Goal: Task Accomplishment & Management: Complete application form

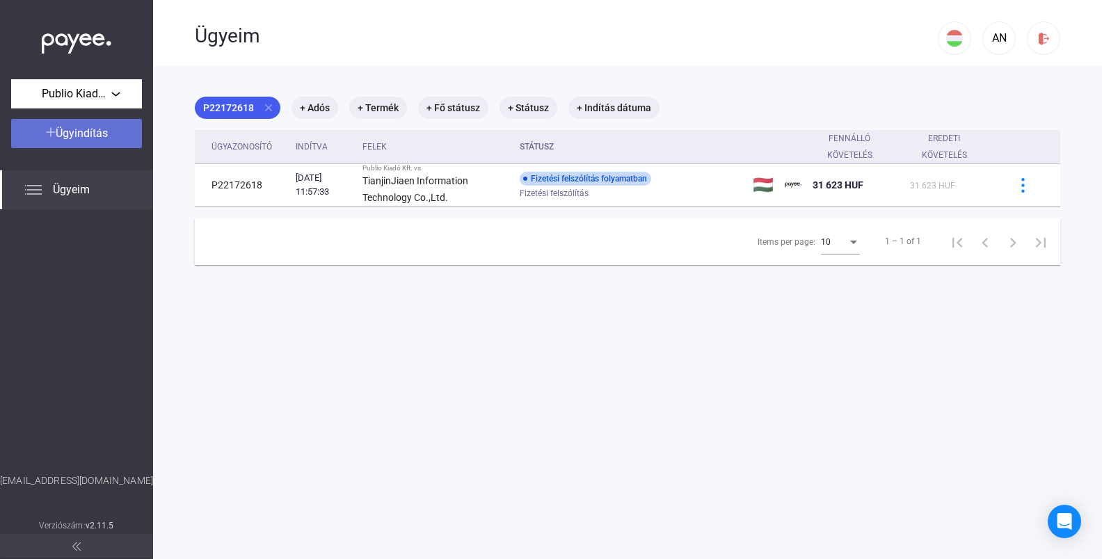
click at [70, 128] on span "Ügyindítás" at bounding box center [82, 133] width 52 height 13
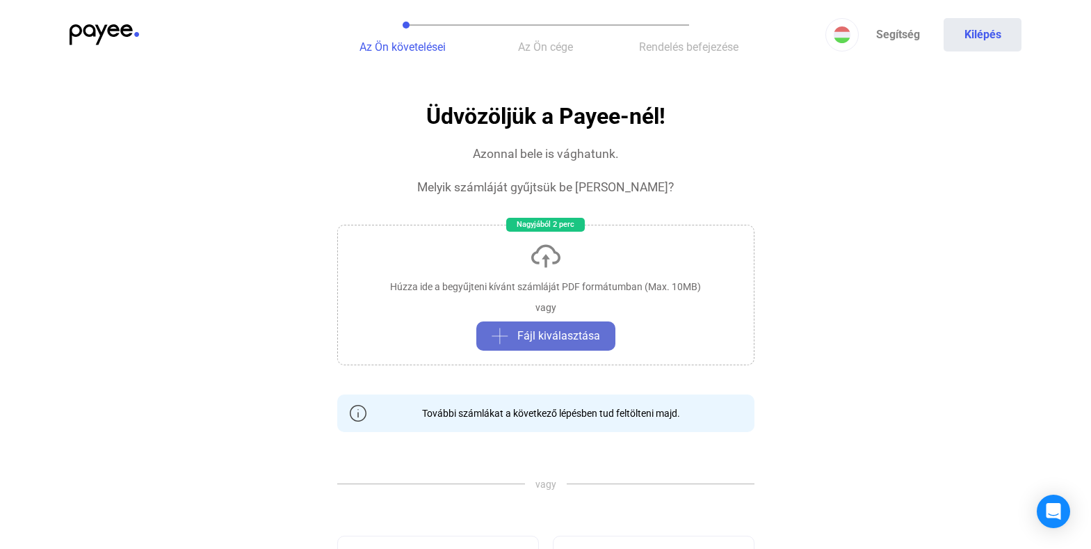
click at [537, 327] on button "Fájl kiválasztása" at bounding box center [545, 335] width 139 height 29
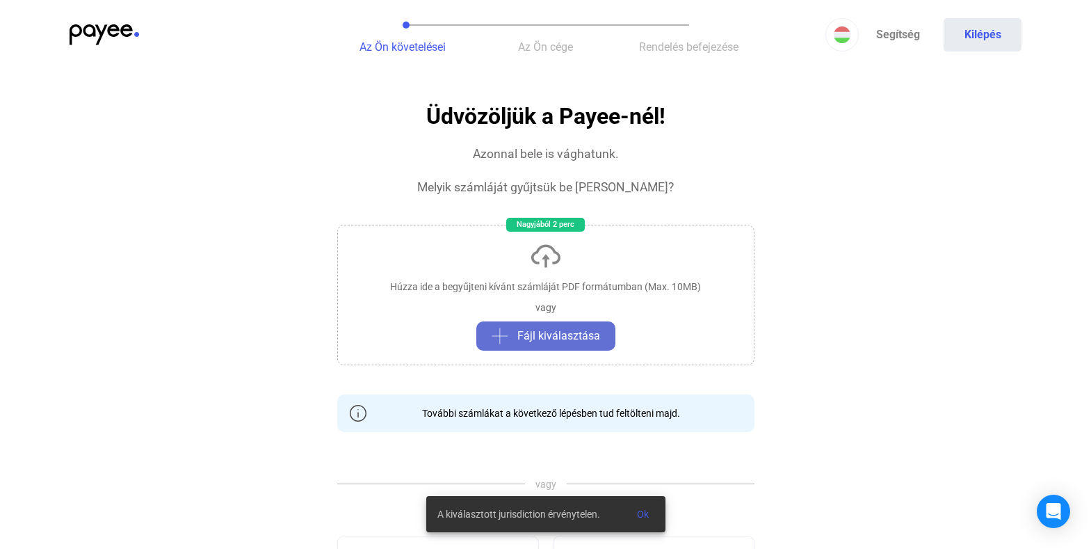
click at [596, 338] on span "Fájl kiválasztása" at bounding box center [558, 336] width 83 height 17
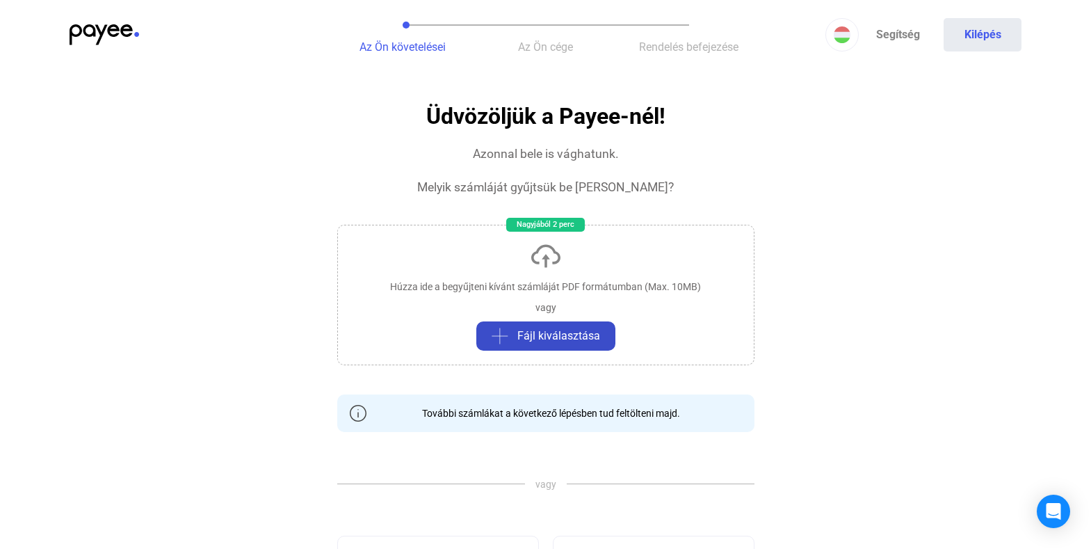
click at [586, 324] on button "Fájl kiválasztása" at bounding box center [545, 335] width 139 height 29
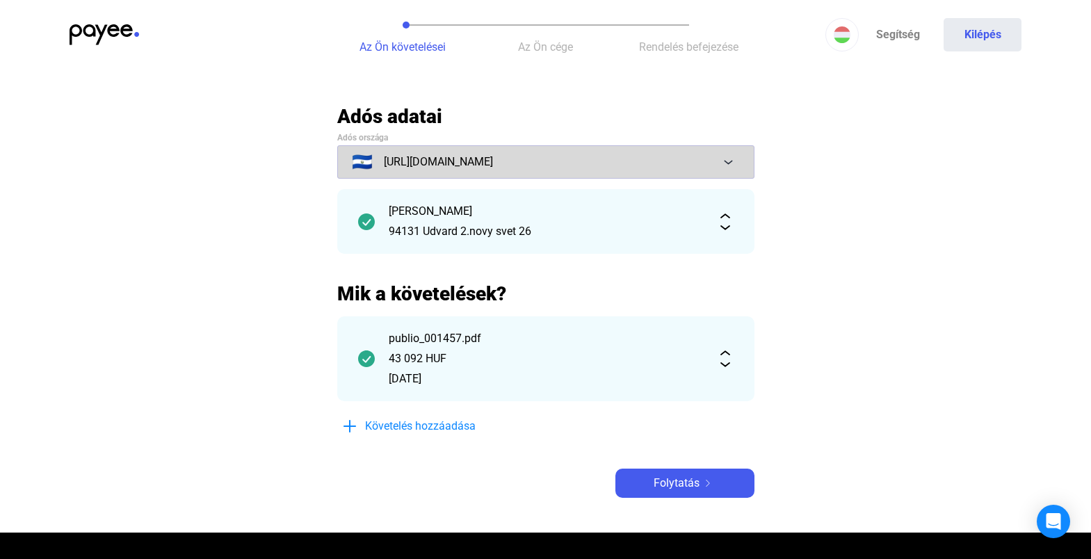
click at [451, 170] on span "[URL][DOMAIN_NAME]" at bounding box center [438, 162] width 109 height 17
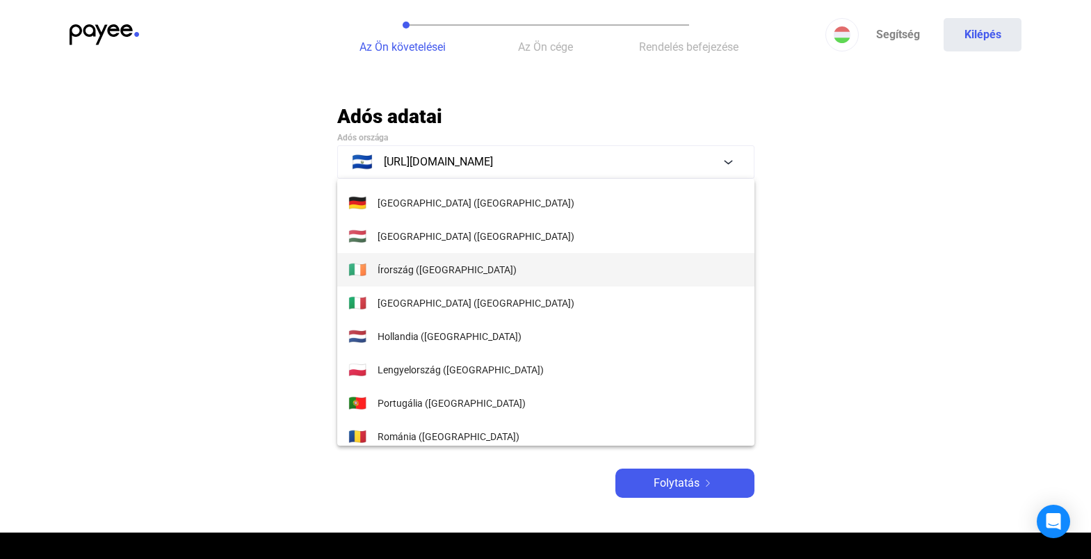
scroll to position [202, 0]
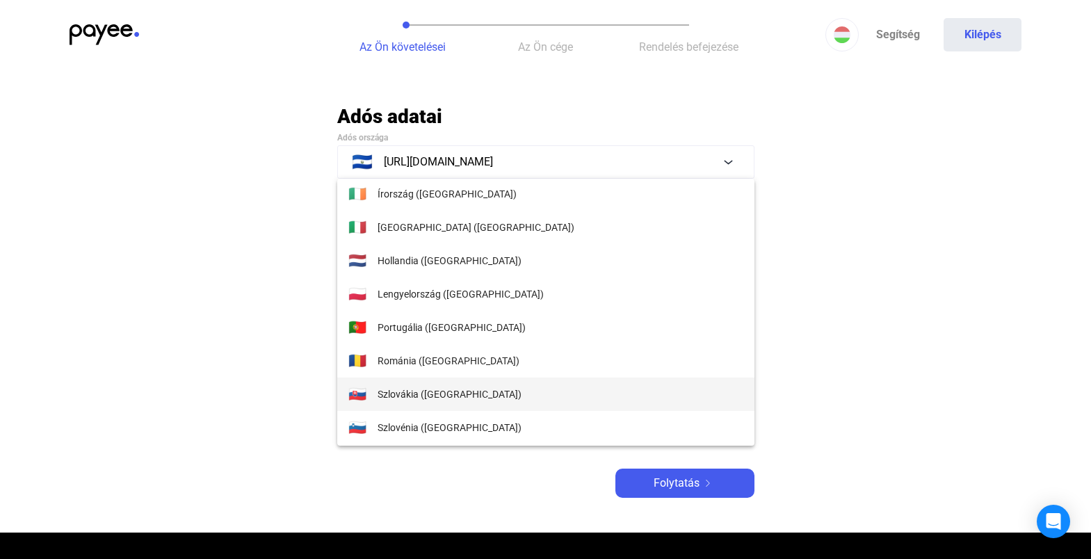
click at [445, 401] on span "Szlovákia ([GEOGRAPHIC_DATA])" at bounding box center [450, 394] width 144 height 17
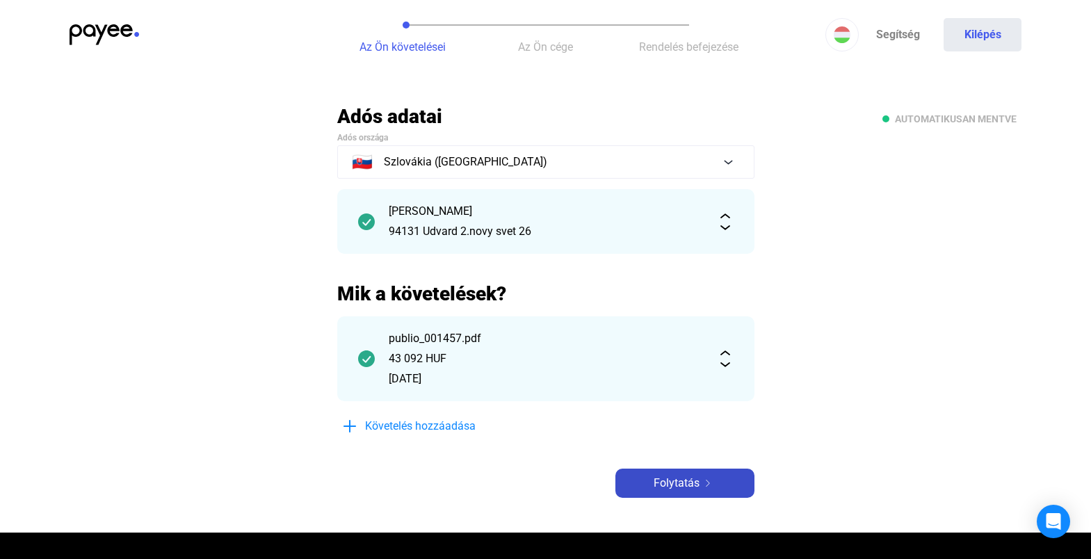
click at [703, 483] on img at bounding box center [708, 483] width 17 height 7
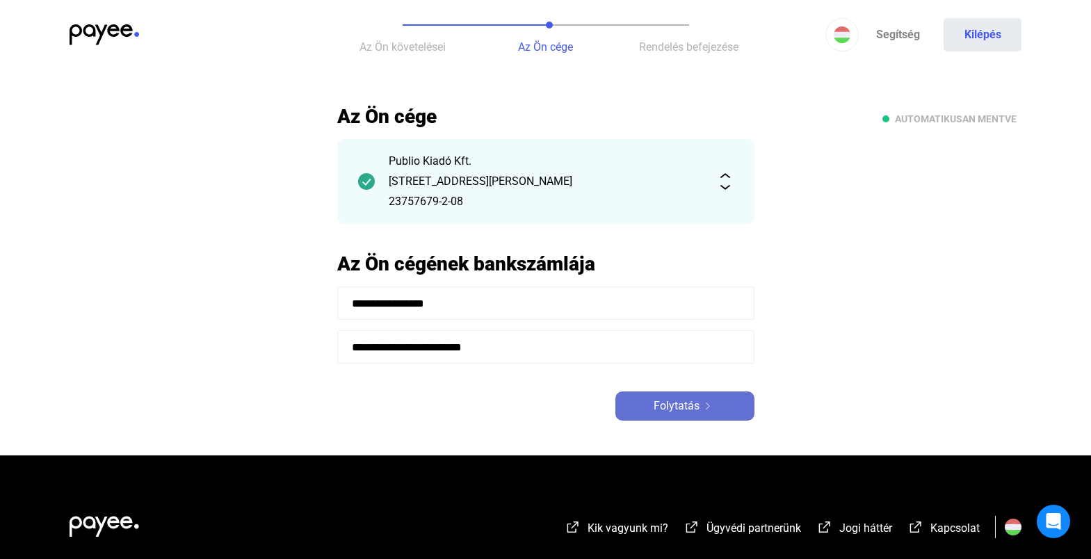
click at [673, 416] on button "Folytatás" at bounding box center [684, 406] width 139 height 29
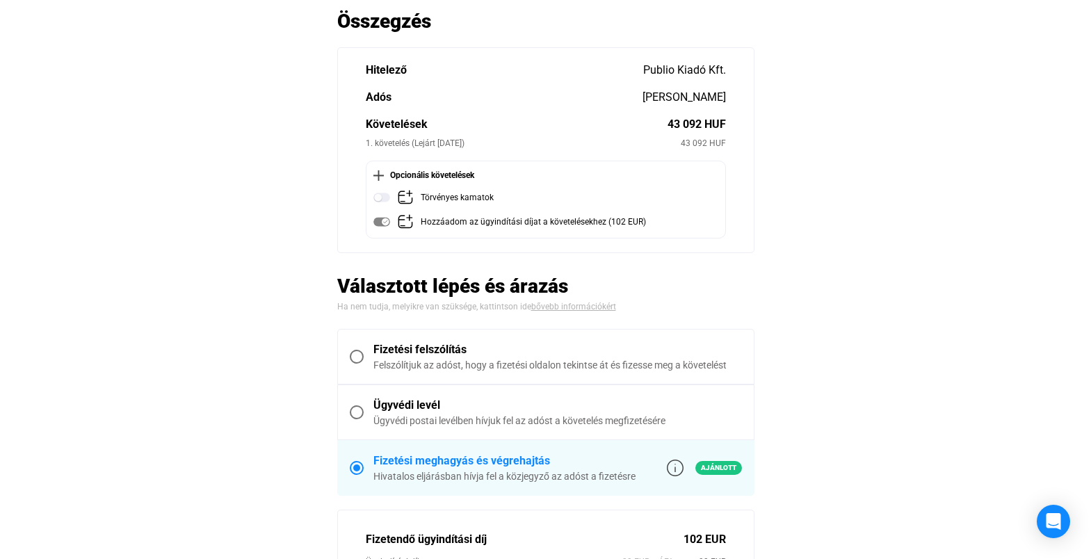
scroll to position [357, 0]
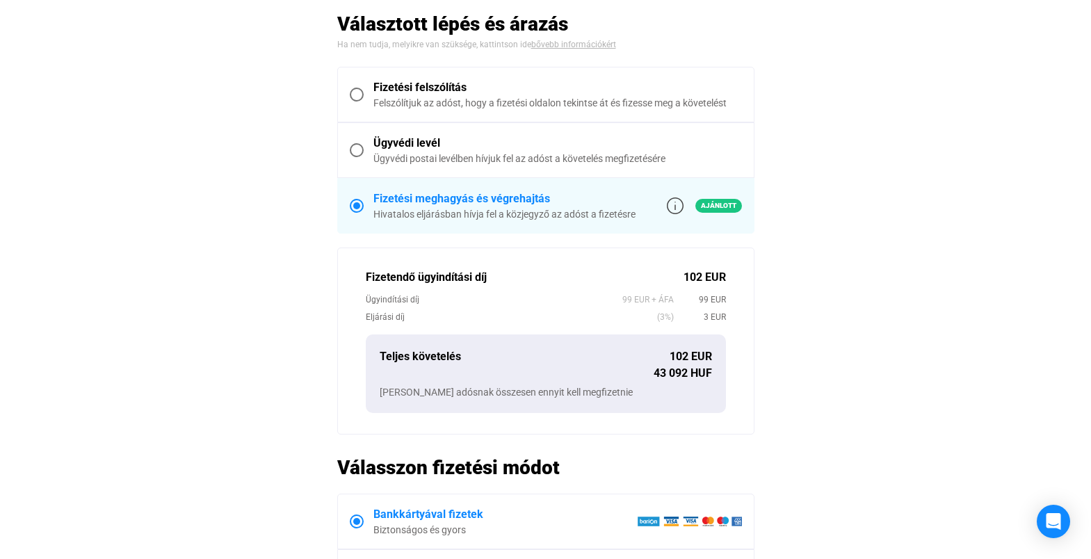
click at [360, 95] on span at bounding box center [357, 95] width 14 height 14
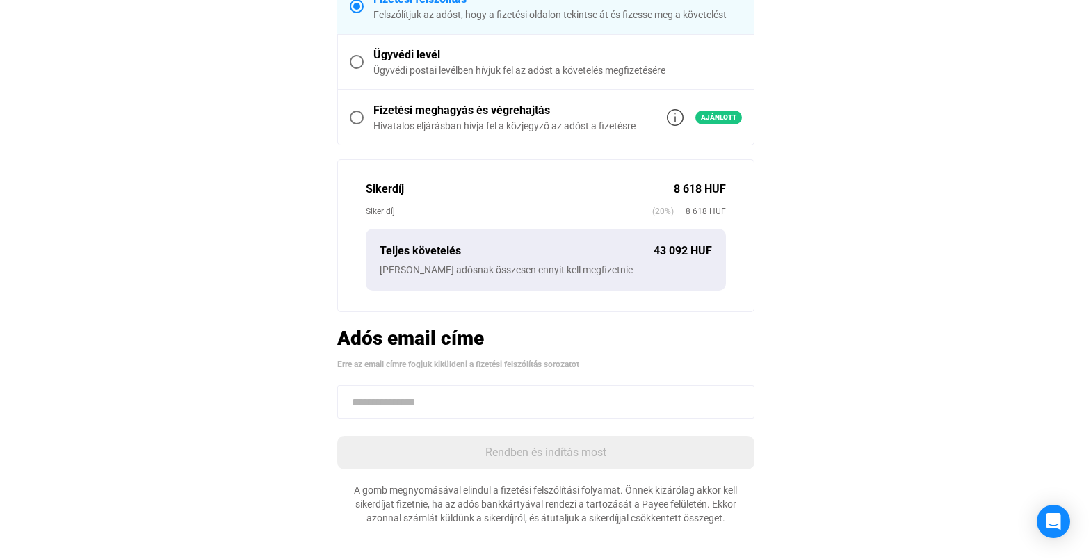
click at [485, 405] on input at bounding box center [545, 401] width 417 height 33
paste input "**********"
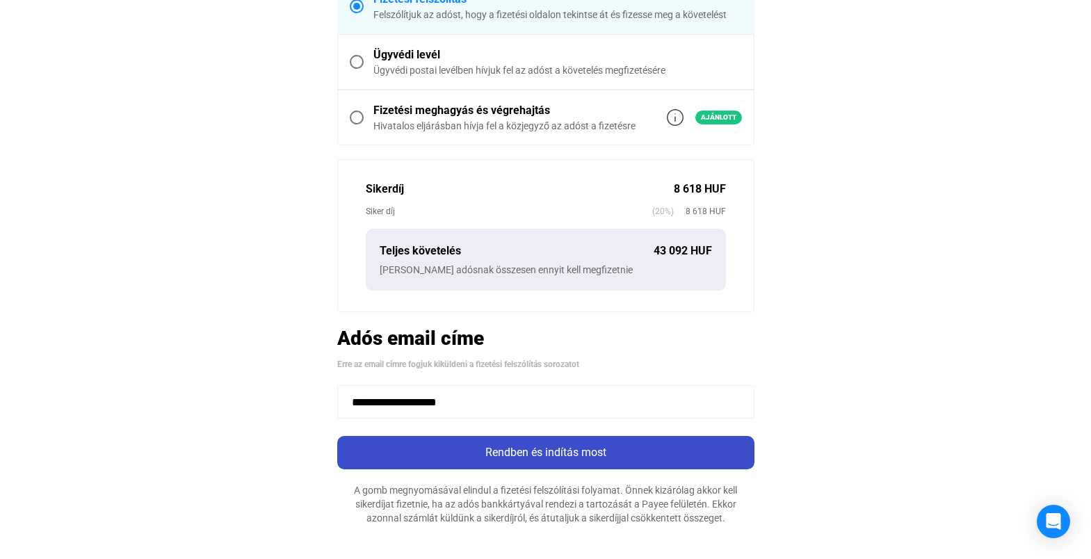
type input "**********"
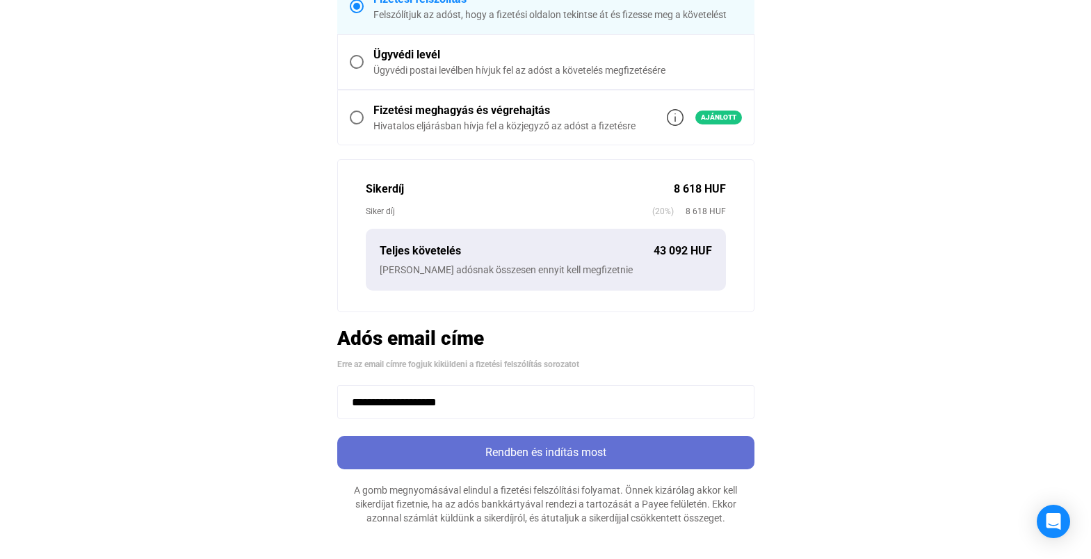
click at [508, 445] on div "Rendben és indítás most" at bounding box center [545, 452] width 409 height 17
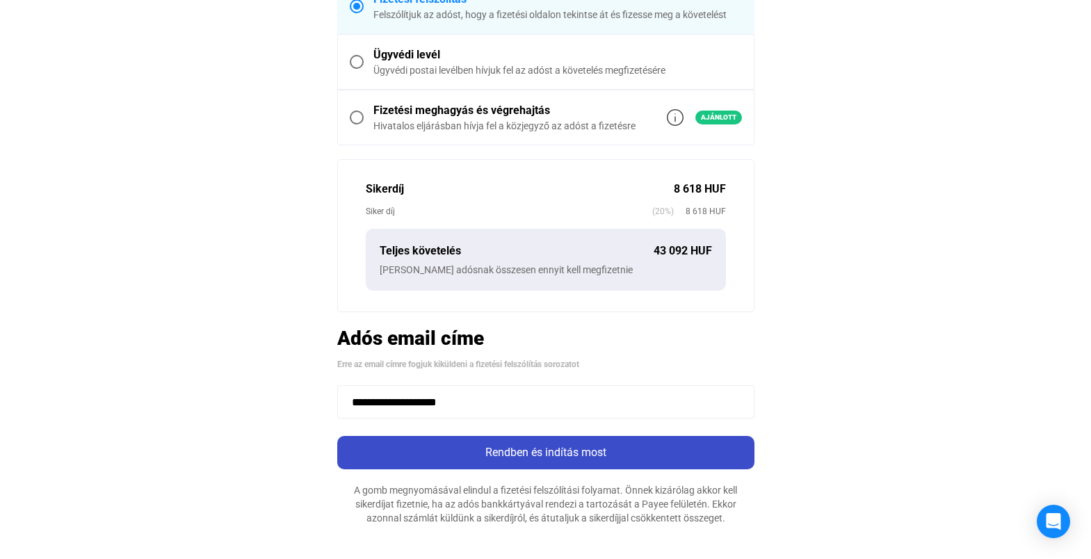
click at [522, 449] on div "Rendben és indítás most" at bounding box center [545, 452] width 409 height 17
